Goal: Find specific page/section: Find specific page/section

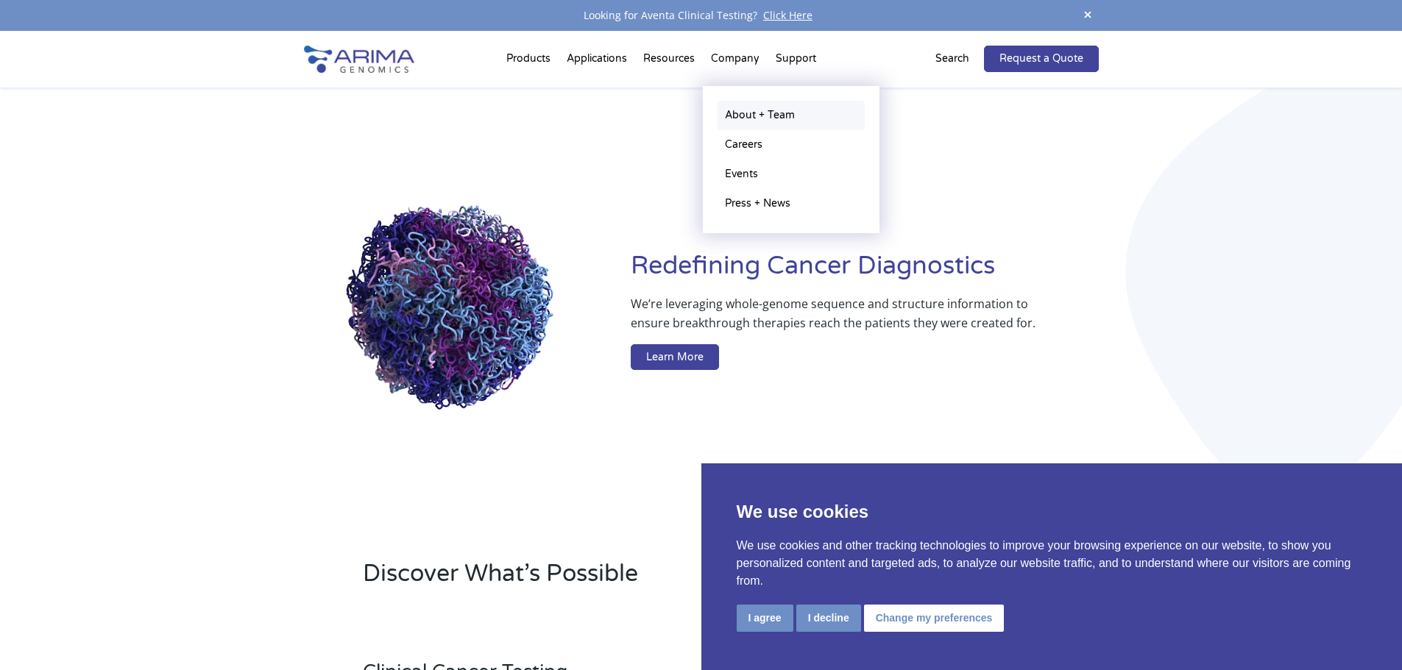
click at [744, 111] on link "About + Team" at bounding box center [790, 115] width 147 height 29
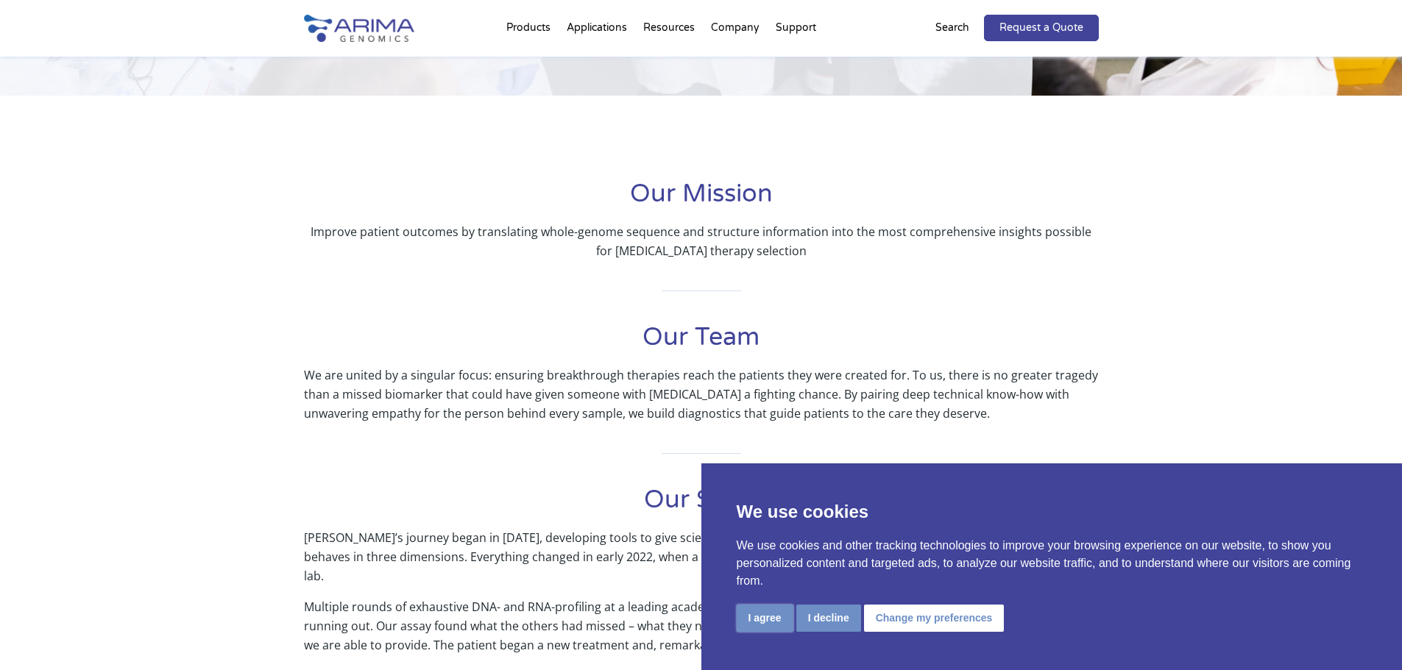
click at [762, 623] on button "I agree" at bounding box center [765, 618] width 57 height 27
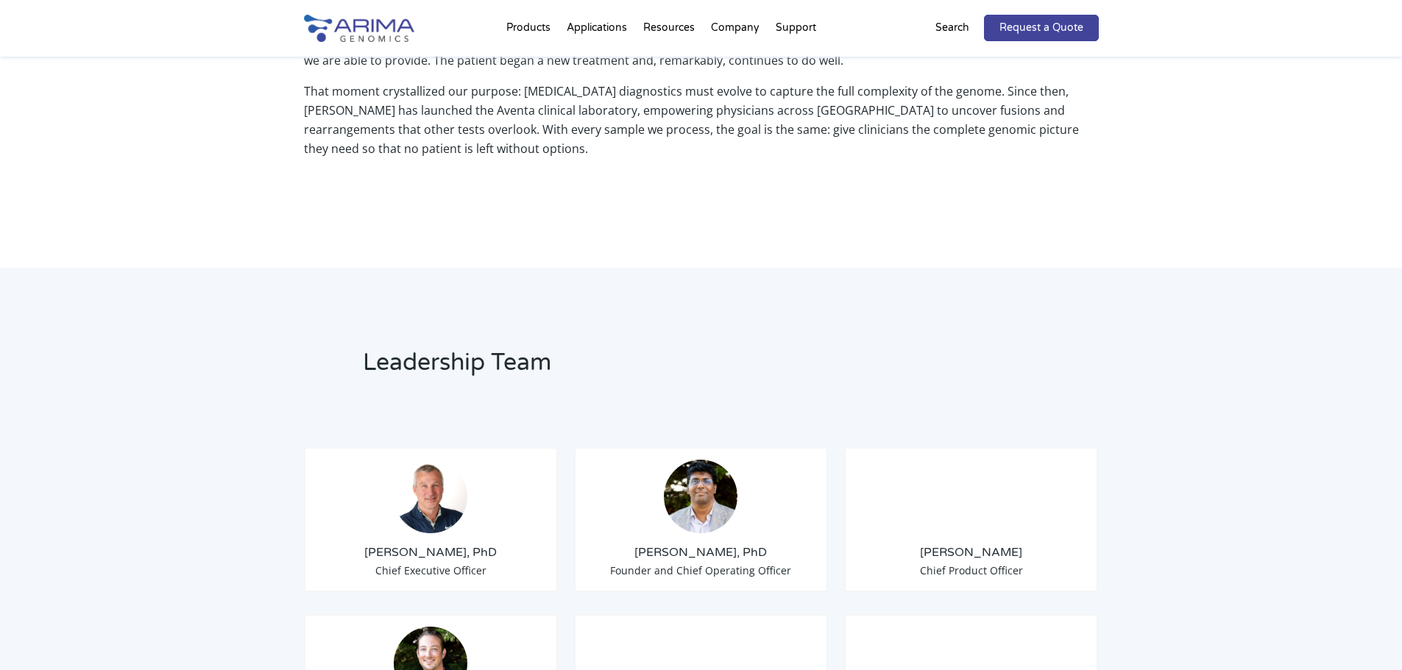
scroll to position [824, 0]
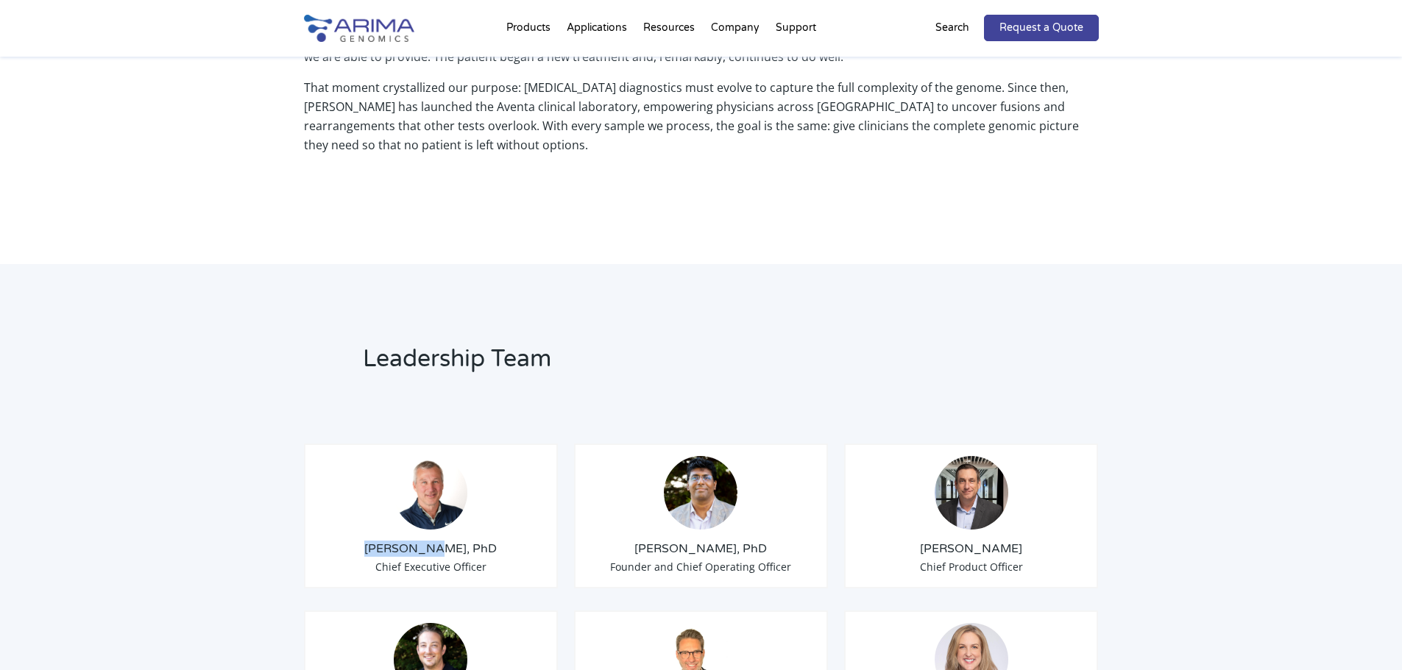
drag, startPoint x: 408, startPoint y: 531, endPoint x: 442, endPoint y: 529, distance: 34.6
click at [442, 541] on h3 "[PERSON_NAME], PhD" at bounding box center [431, 549] width 230 height 16
copy h3 "Tom Willis"
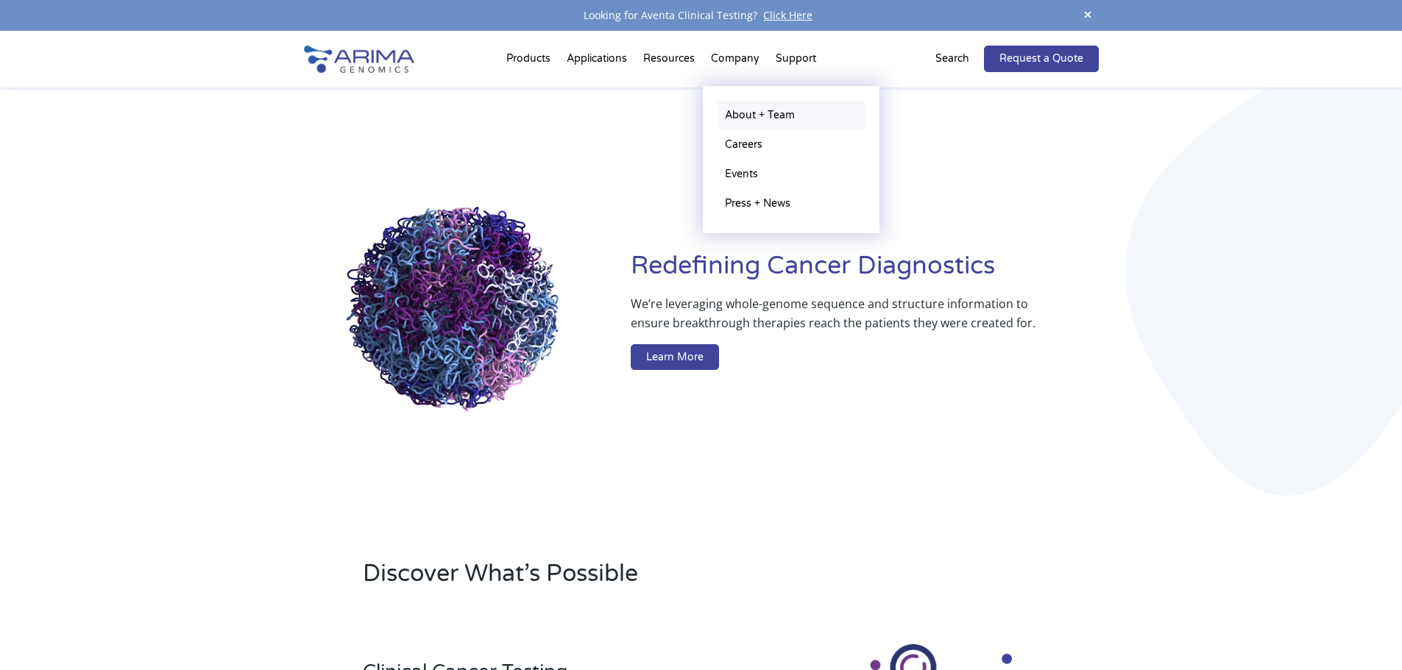
click at [739, 106] on link "About + Team" at bounding box center [790, 115] width 147 height 29
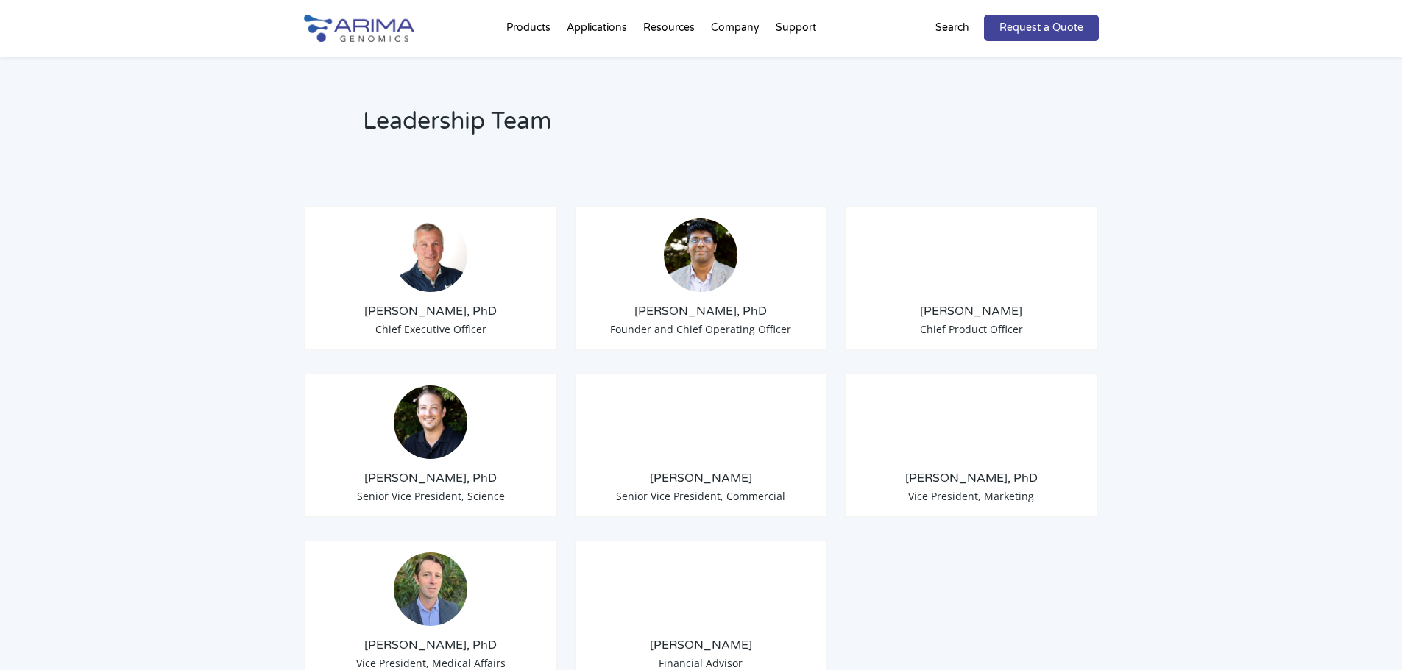
scroll to position [1060, 0]
